Goal: Transaction & Acquisition: Subscribe to service/newsletter

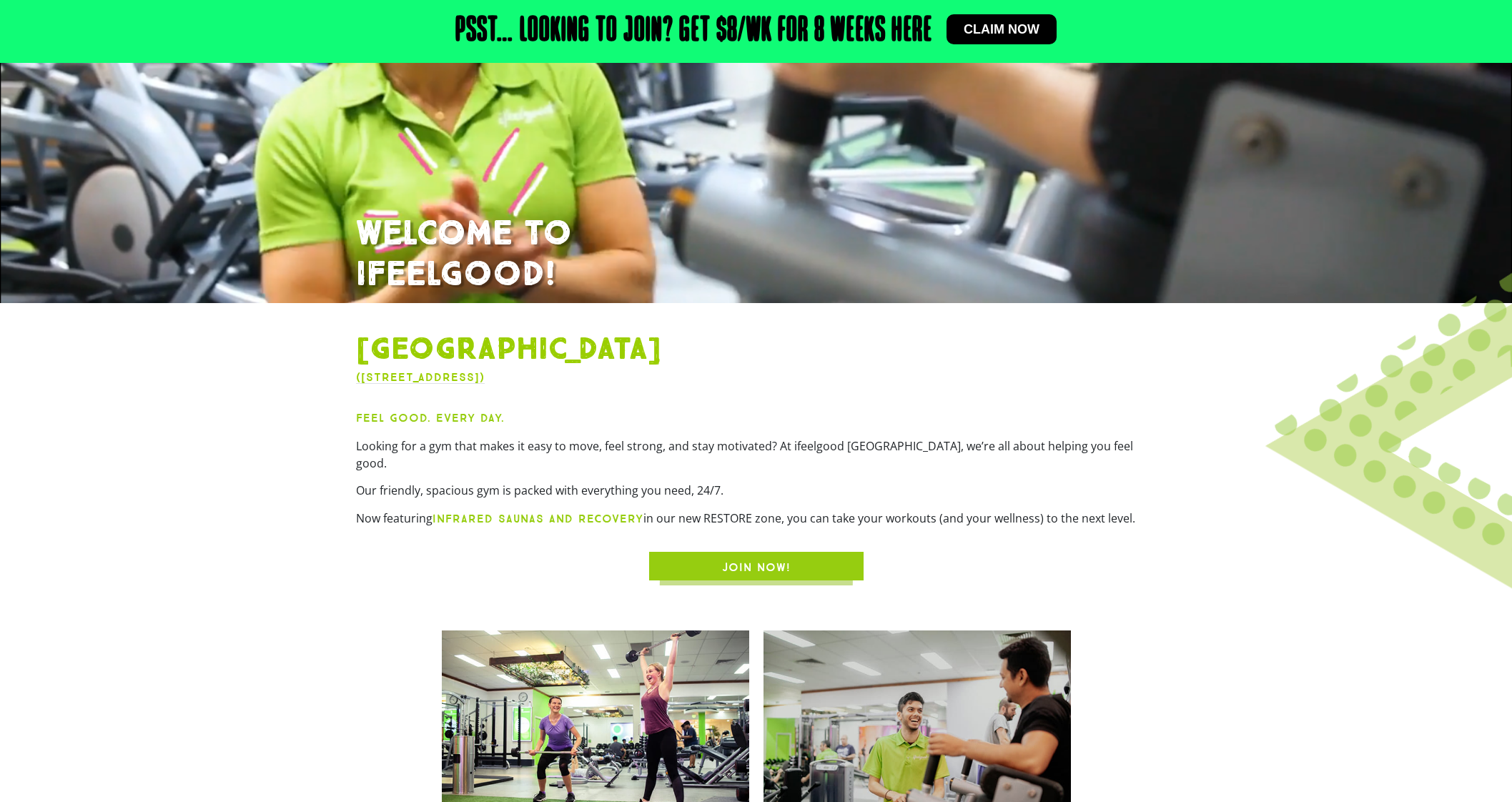
scroll to position [357, 0]
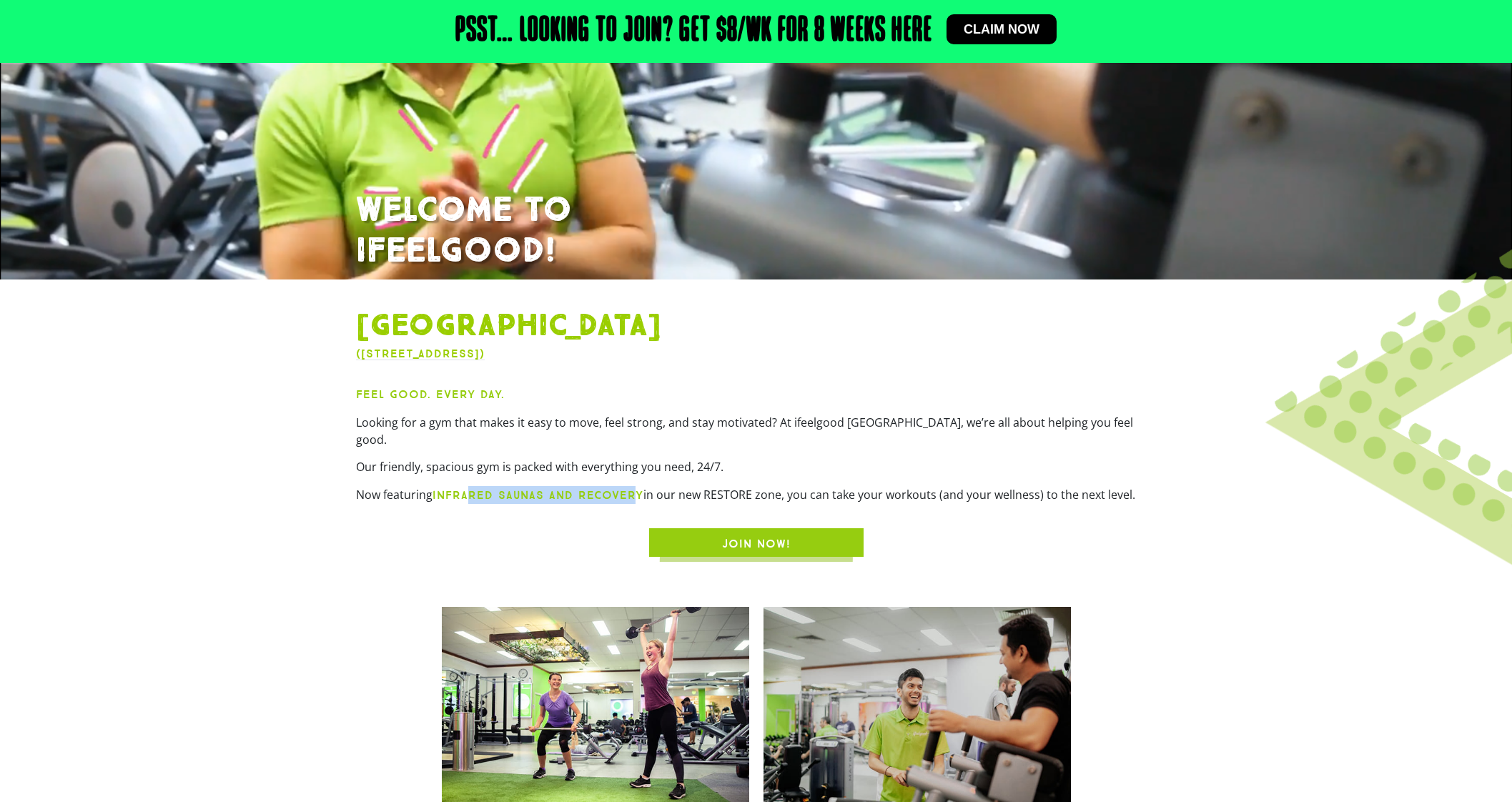
drag, startPoint x: 480, startPoint y: 474, endPoint x: 633, endPoint y: 474, distance: 153.0
click at [633, 489] on strong "infrared saunas and recovery" at bounding box center [539, 495] width 211 height 14
click at [550, 489] on strong "infrared saunas and recovery" at bounding box center [539, 495] width 211 height 14
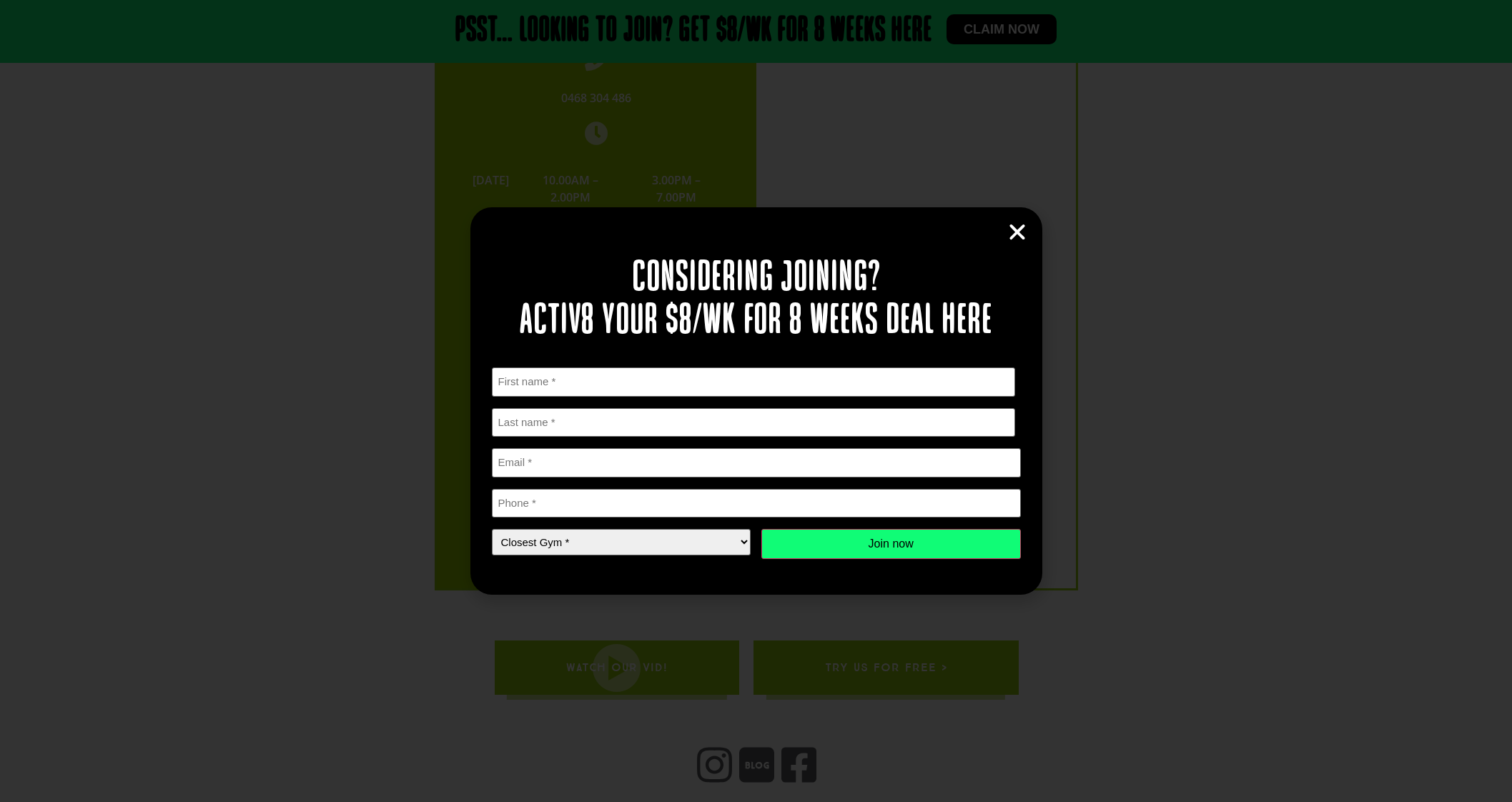
scroll to position [3134, 0]
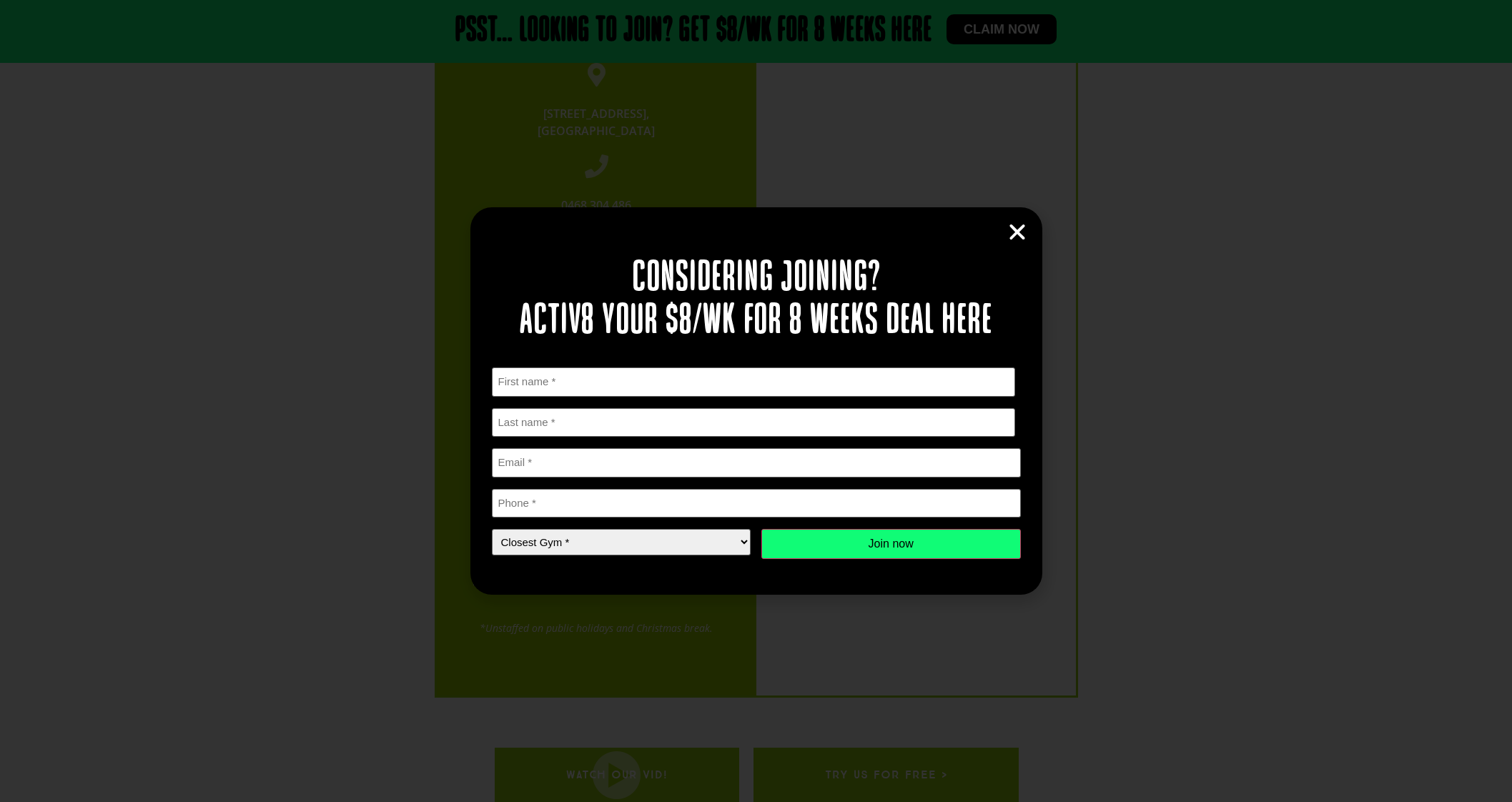
click at [1023, 220] on div "Considering joining? Activ8 your $8/wk for 8 weeks deal here " * " indicates re…" at bounding box center [756, 401] width 572 height 388
click at [1012, 236] on icon "Close" at bounding box center [1017, 232] width 21 height 21
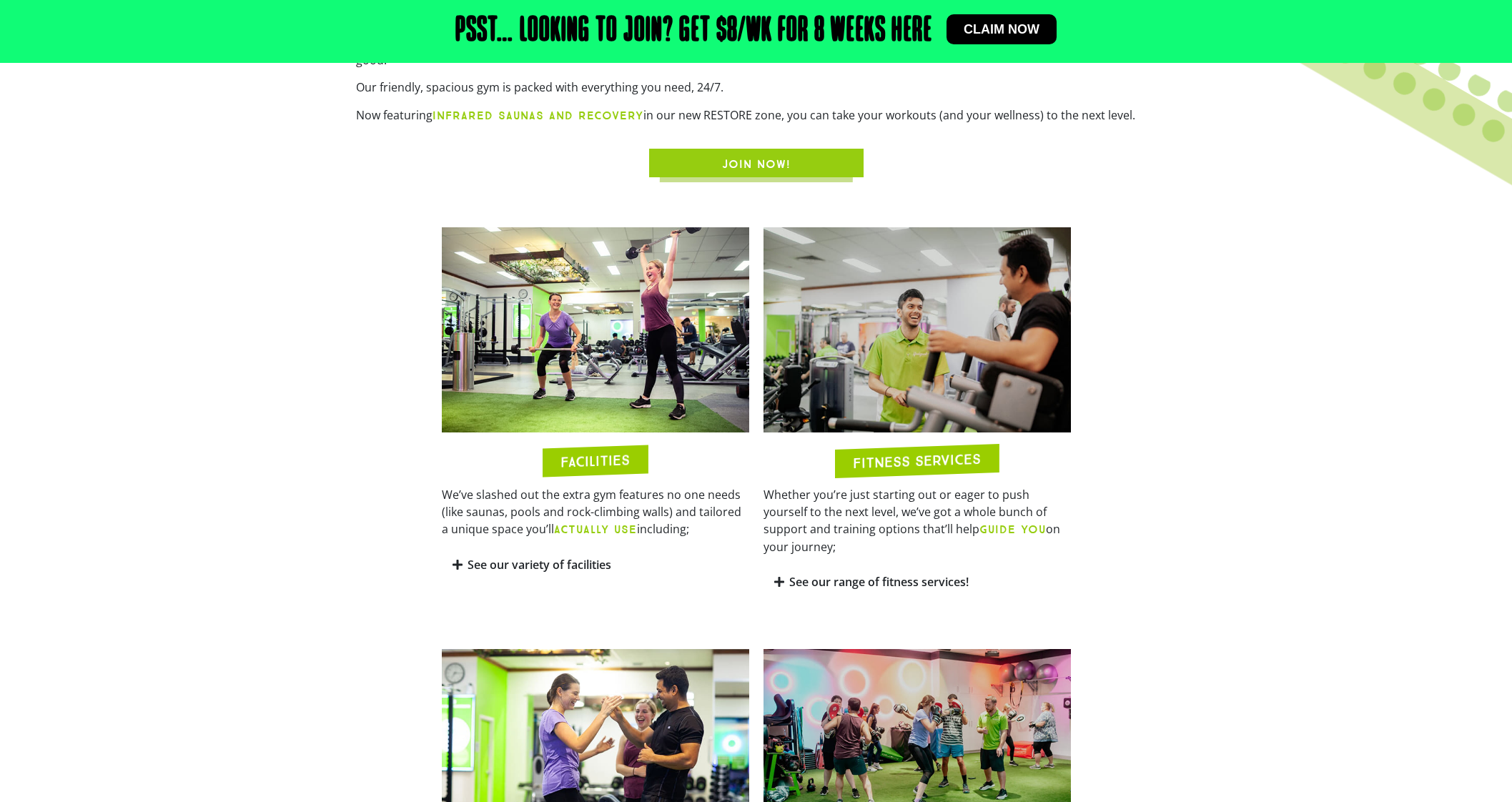
scroll to position [447, 0]
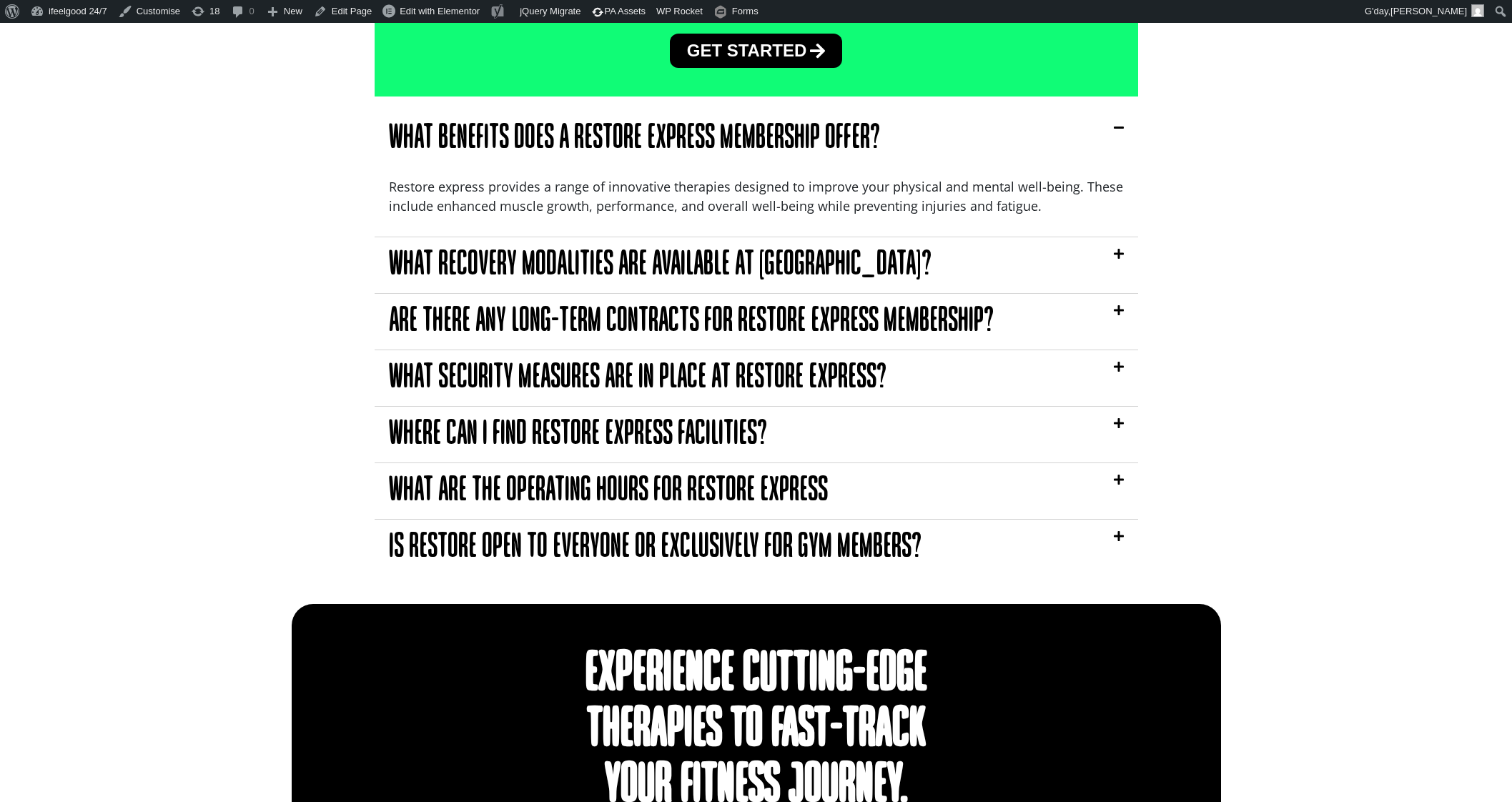
scroll to position [3895, 0]
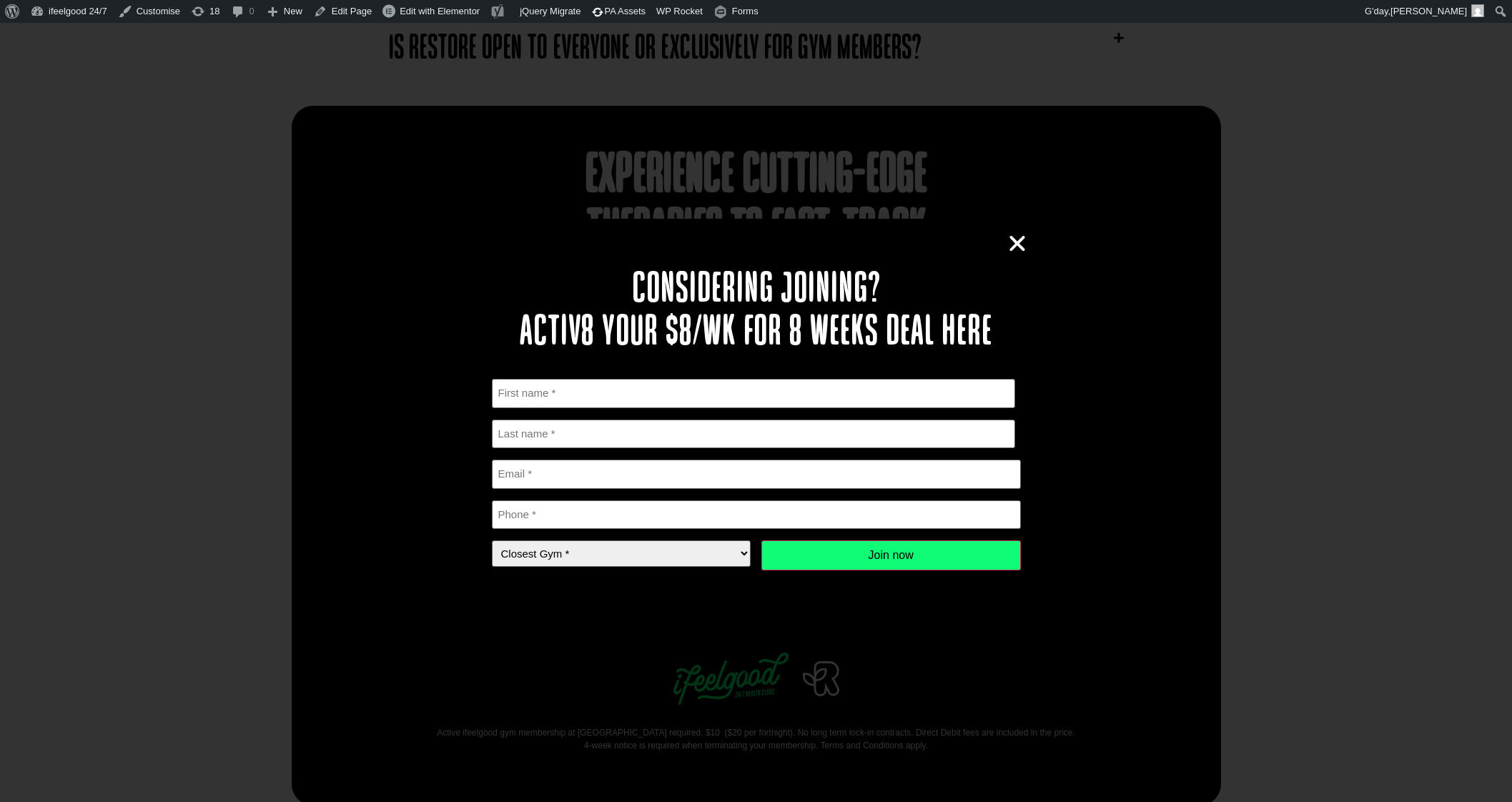
click at [1013, 245] on icon "Close" at bounding box center [1017, 243] width 21 height 21
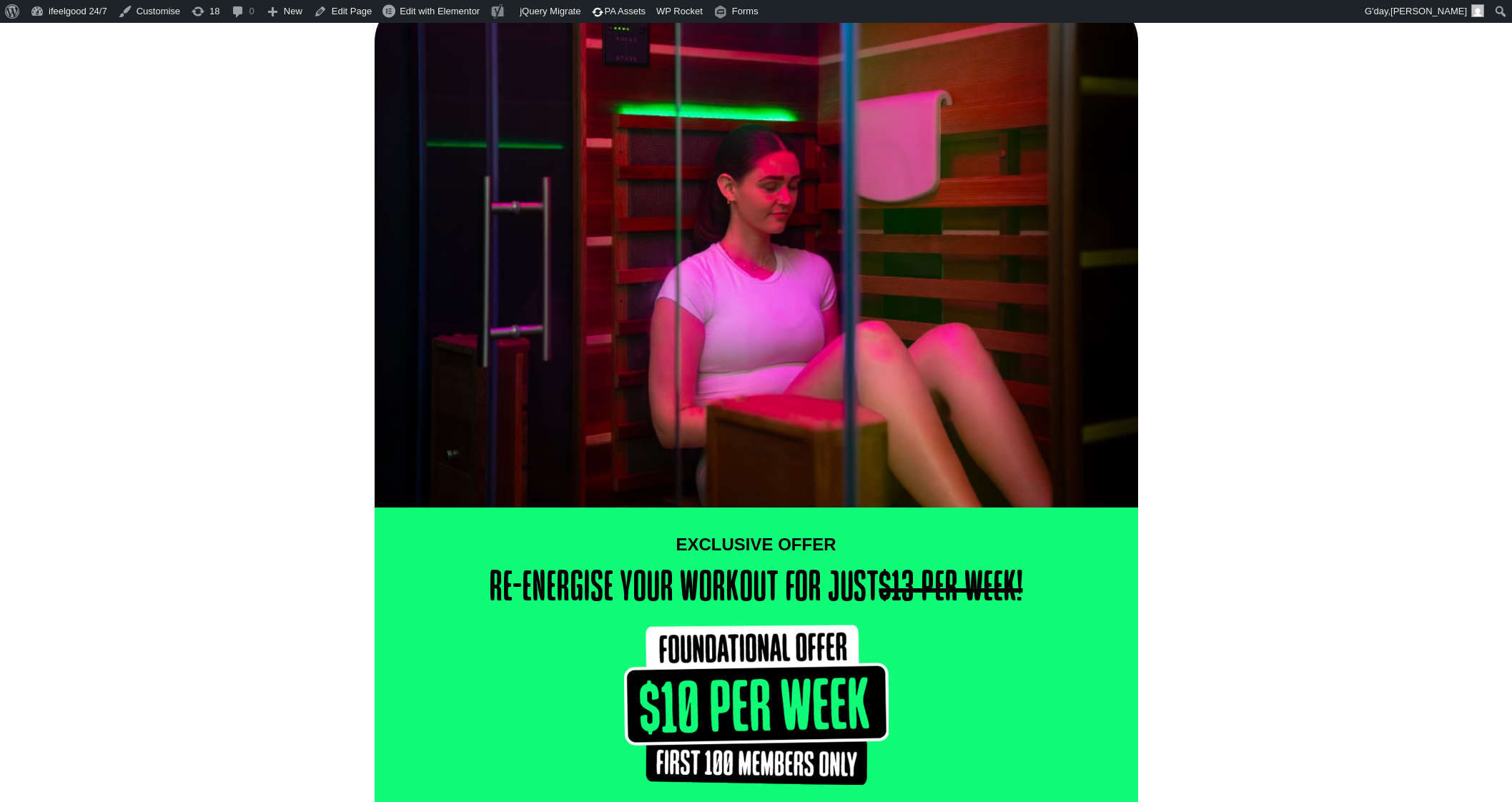
scroll to position [0, 0]
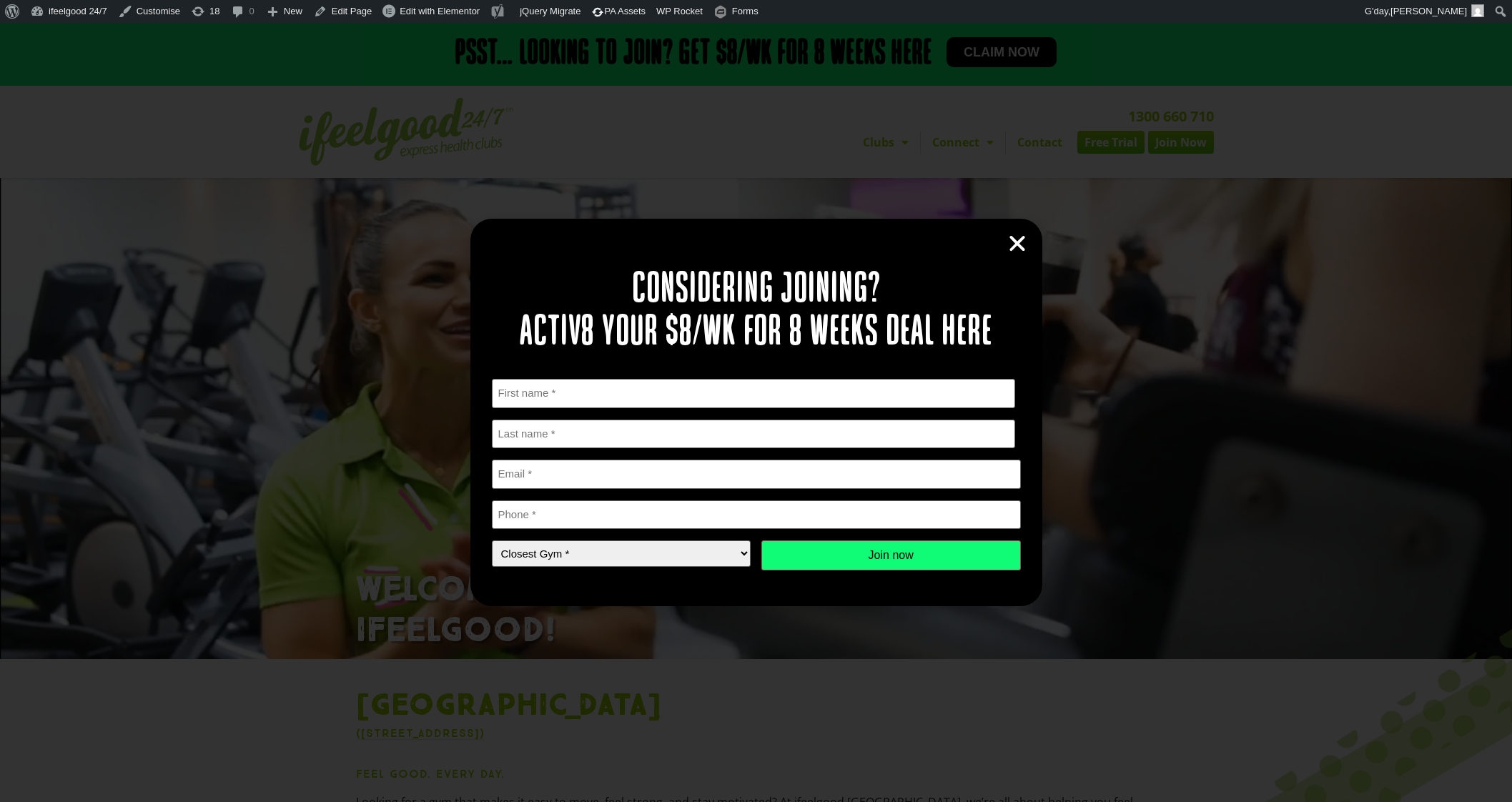
click at [1013, 243] on icon "Close" at bounding box center [1017, 243] width 21 height 21
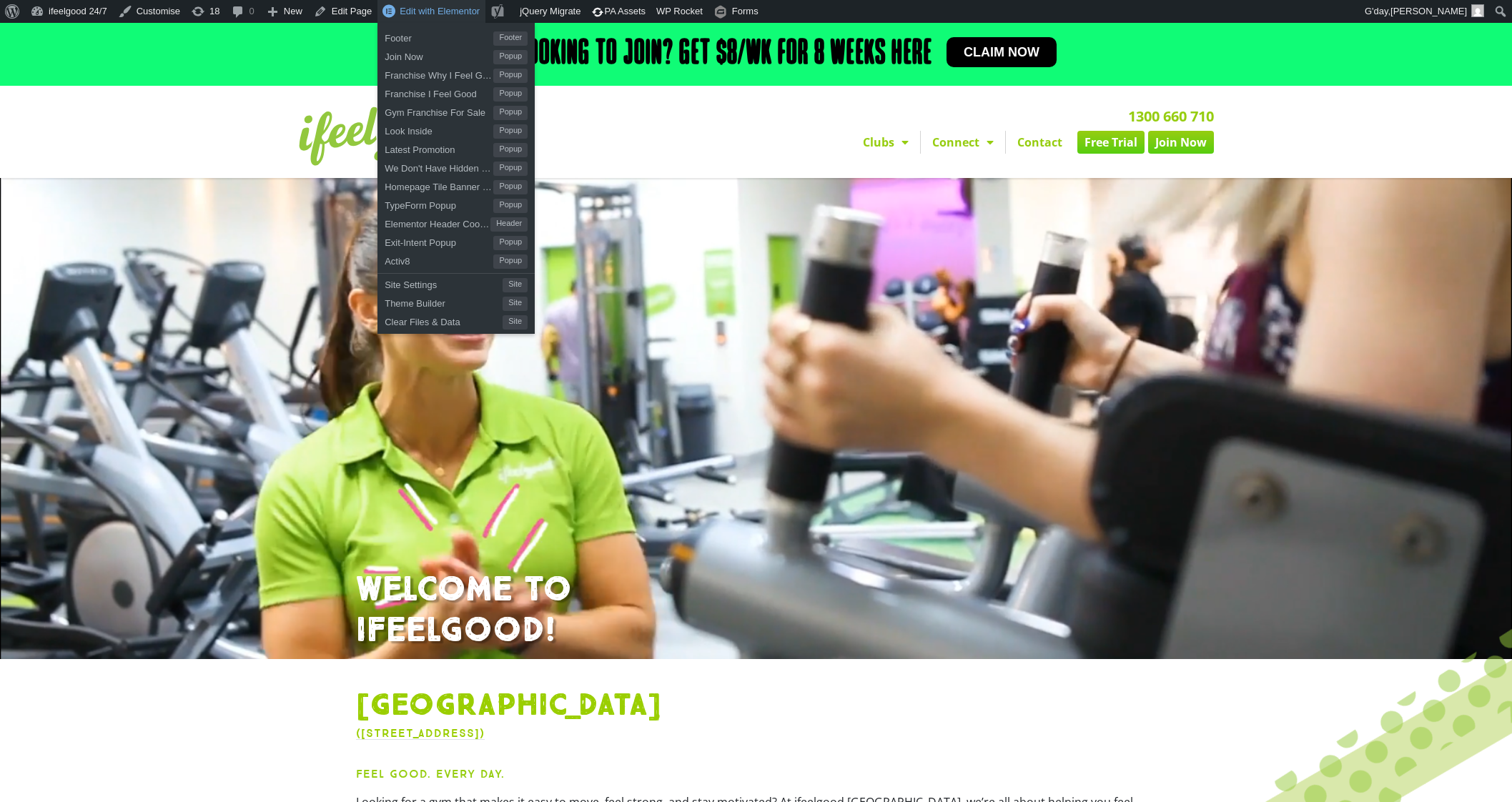
click at [432, 6] on span "Edit with Elementor" at bounding box center [439, 11] width 80 height 11
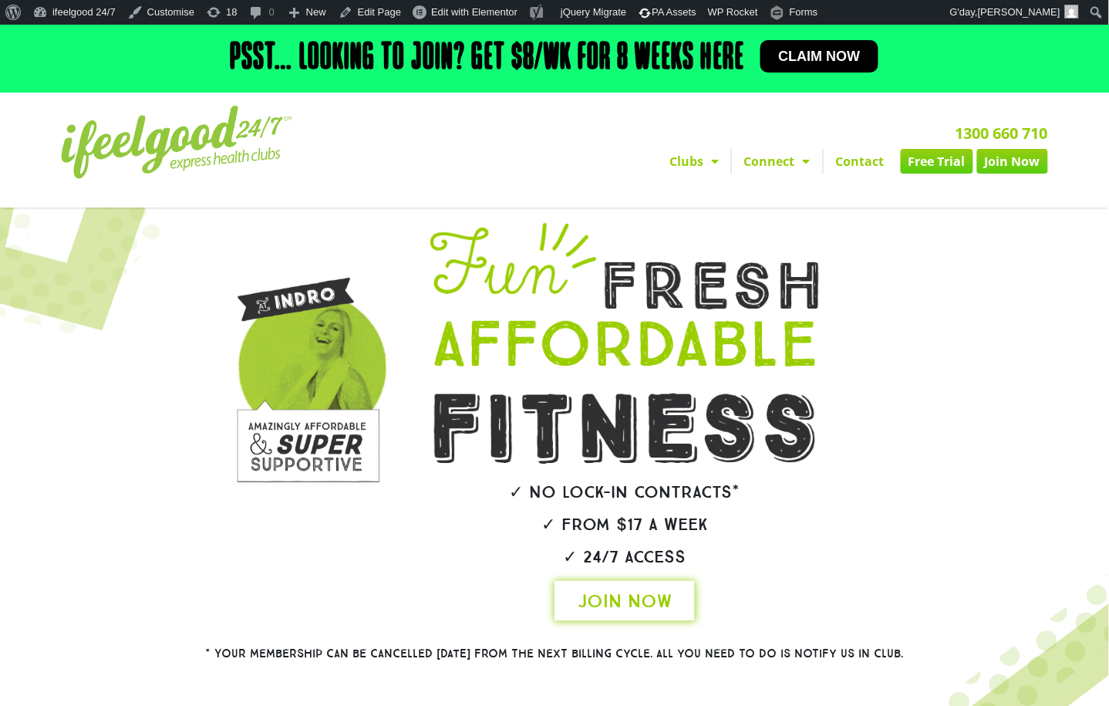
click at [679, 600] on link "JOIN NOW" at bounding box center [625, 601] width 140 height 40
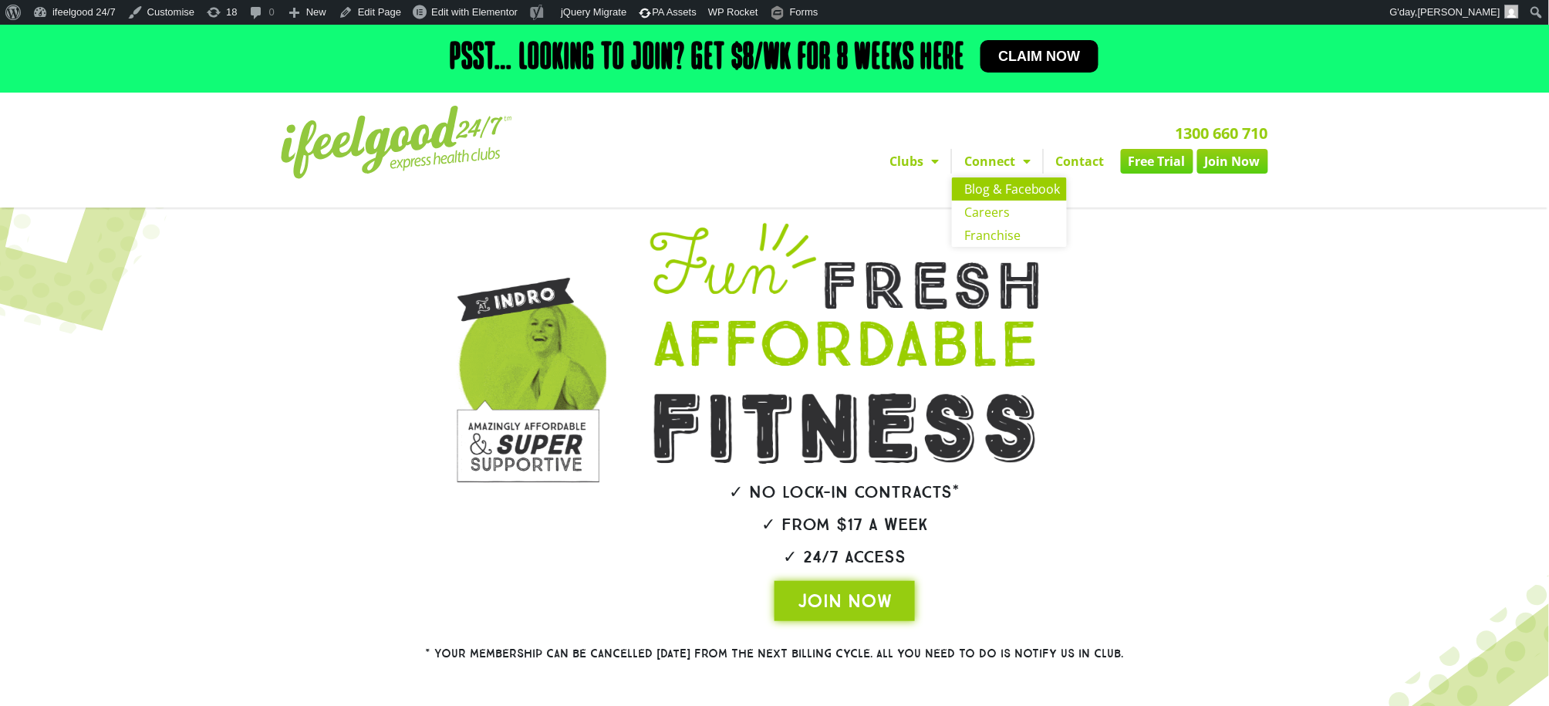
click at [1020, 194] on link "Blog & Facebook" at bounding box center [1009, 188] width 115 height 23
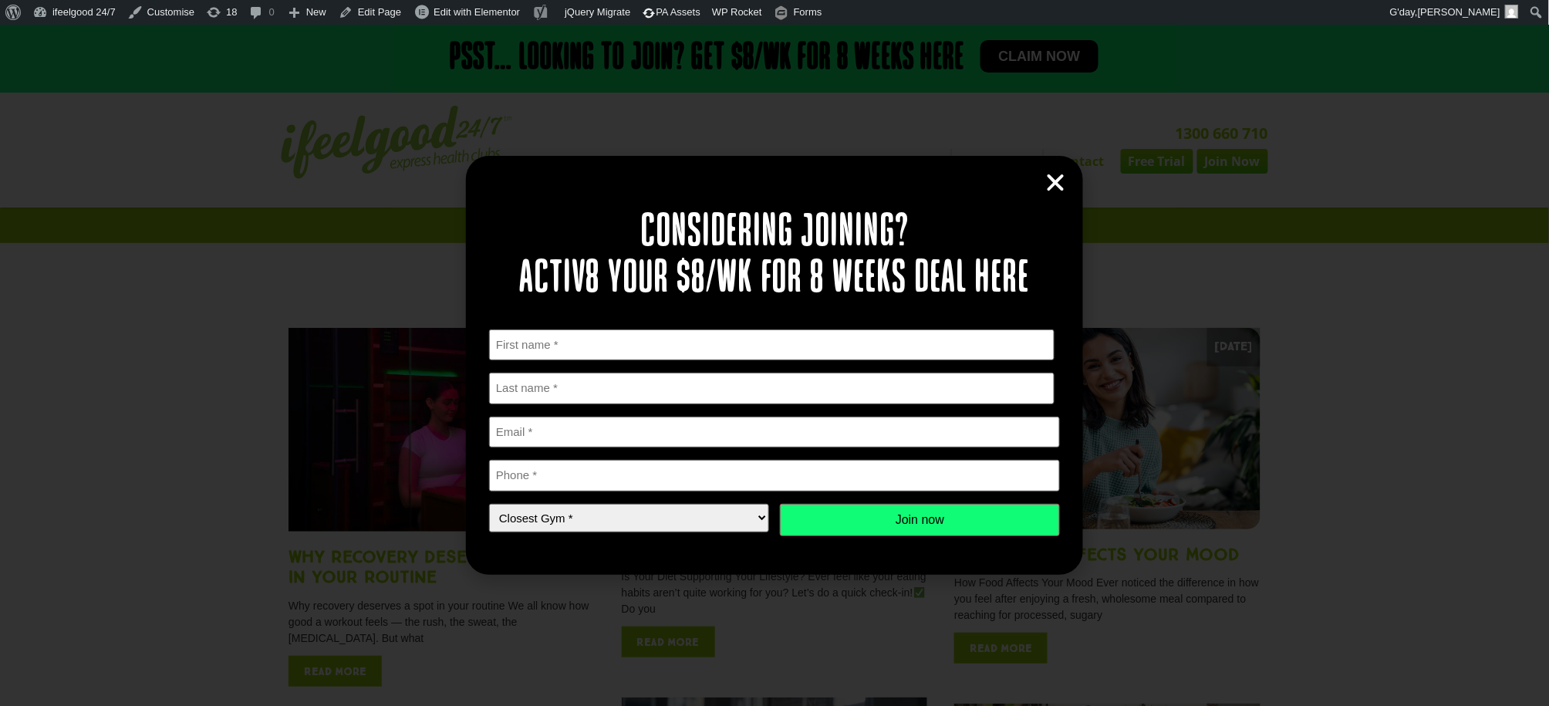
click at [1059, 185] on icon "Close" at bounding box center [1055, 182] width 23 height 23
